Goal: Navigation & Orientation: Go to known website

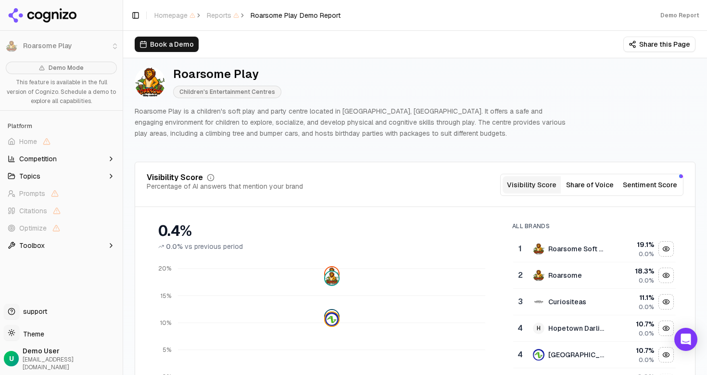
scroll to position [14, 0]
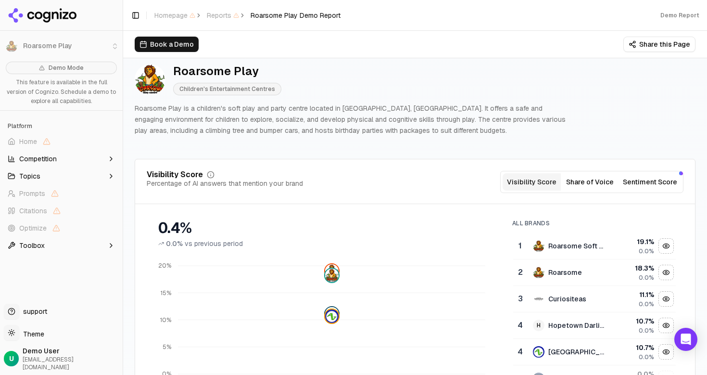
click at [357, 120] on p "Roarsome Play is a children's soft play and party centre located in Darlington,…" at bounding box center [350, 119] width 431 height 33
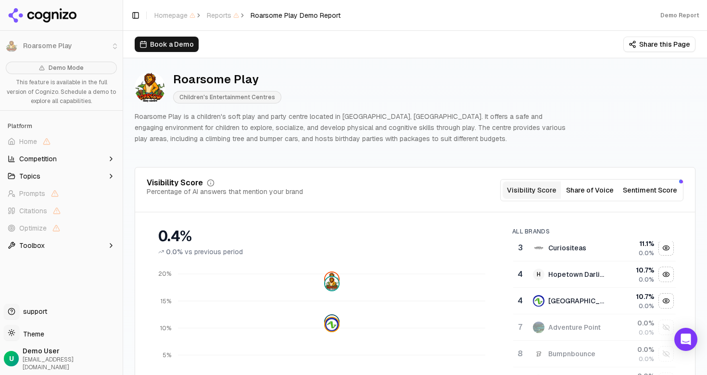
scroll to position [0, 0]
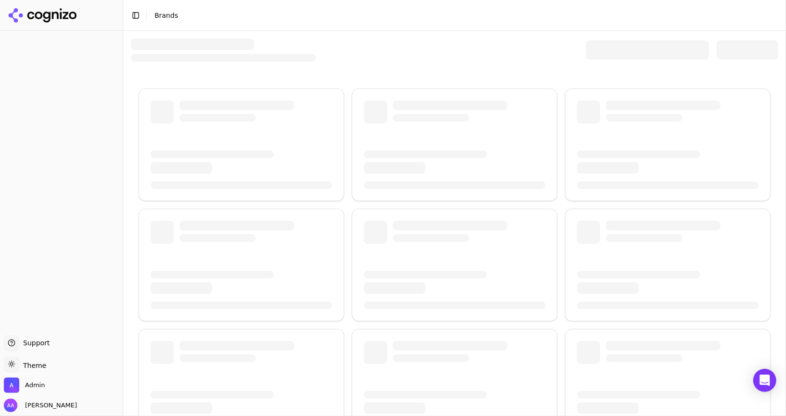
click at [355, 44] on div at bounding box center [454, 49] width 647 height 23
